Goal: Check status: Check status

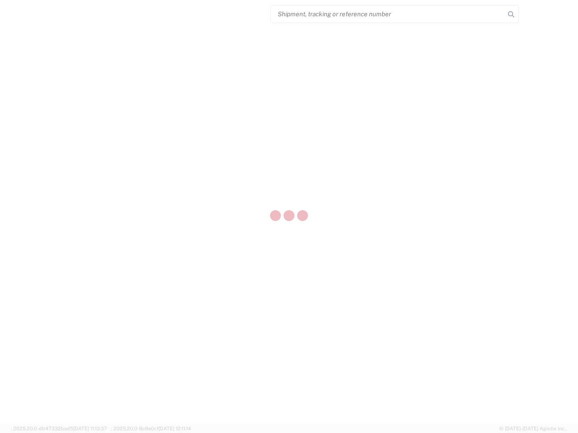
select select "US"
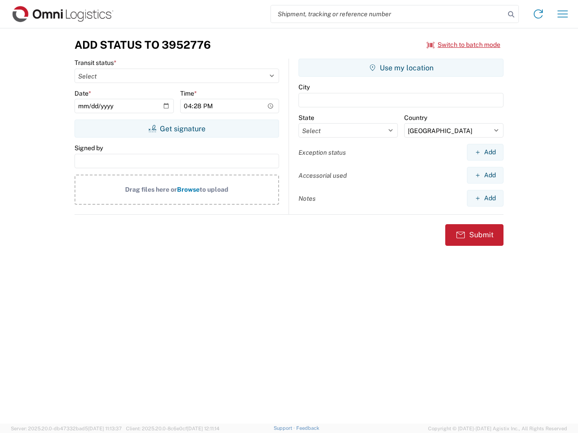
click at [388, 14] on input "search" at bounding box center [388, 13] width 234 height 17
click at [511, 14] on icon at bounding box center [511, 14] width 13 height 13
click at [538, 14] on icon at bounding box center [538, 14] width 14 height 14
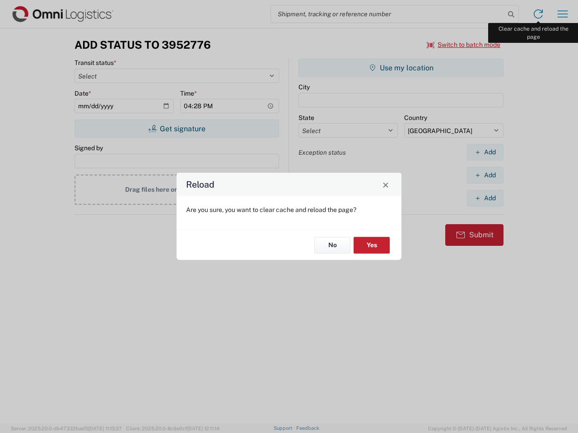
click at [562, 14] on div "Reload Are you sure, you want to clear cache and reload the page? No Yes" at bounding box center [289, 216] width 578 height 433
click at [464, 45] on div "Reload Are you sure, you want to clear cache and reload the page? No Yes" at bounding box center [289, 216] width 578 height 433
click at [176, 129] on div "Reload Are you sure, you want to clear cache and reload the page? No Yes" at bounding box center [289, 216] width 578 height 433
click at [401, 68] on div "Reload Are you sure, you want to clear cache and reload the page? No Yes" at bounding box center [289, 216] width 578 height 433
click at [485, 152] on div "Reload Are you sure, you want to clear cache and reload the page? No Yes" at bounding box center [289, 216] width 578 height 433
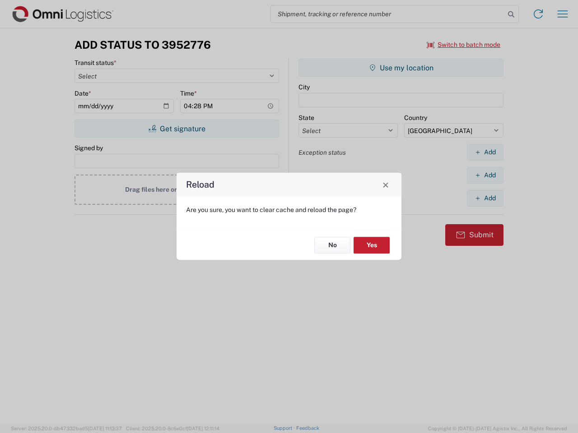
click at [485, 175] on div "Reload Are you sure, you want to clear cache and reload the page? No Yes" at bounding box center [289, 216] width 578 height 433
click at [485, 198] on div "Reload Are you sure, you want to clear cache and reload the page? No Yes" at bounding box center [289, 216] width 578 height 433
